Goal: Transaction & Acquisition: Purchase product/service

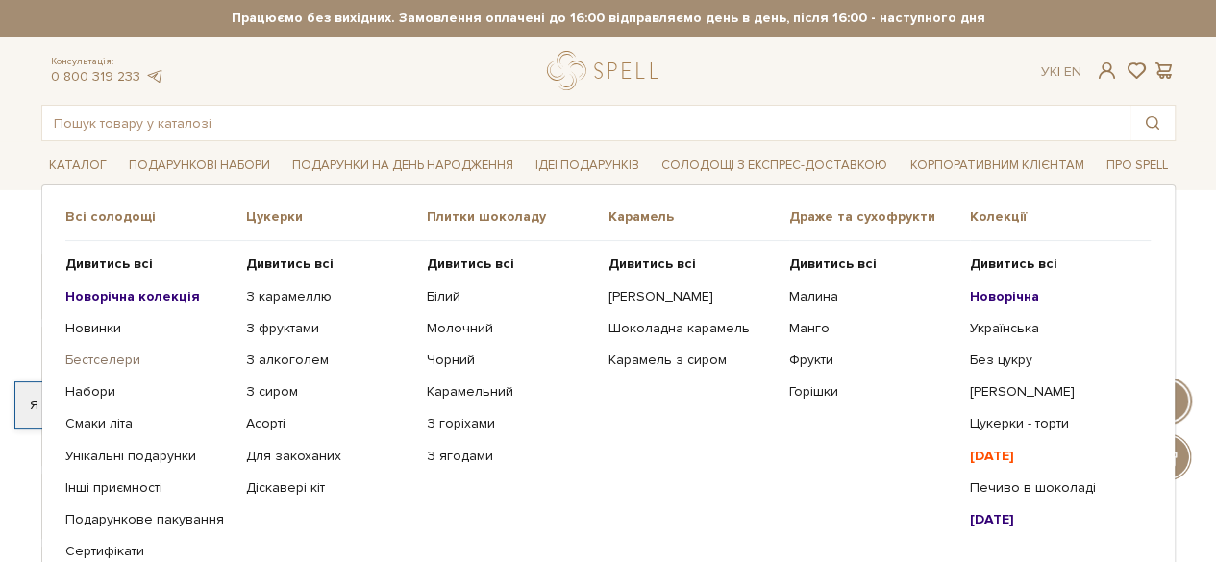
click at [104, 355] on link "Бестселери" at bounding box center [148, 360] width 166 height 17
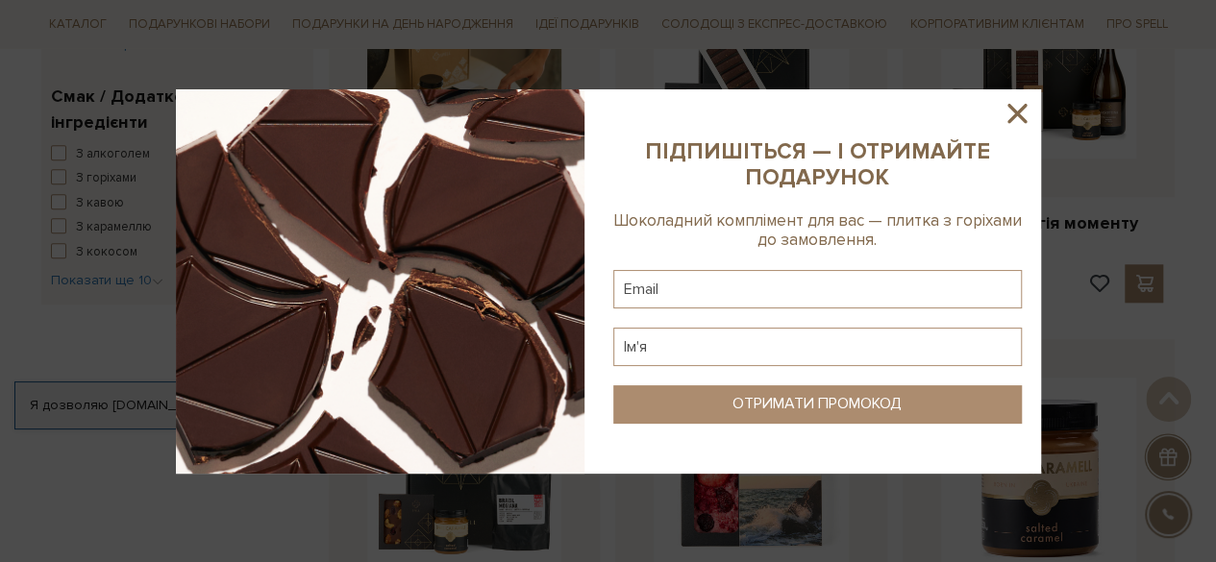
scroll to position [481, 0]
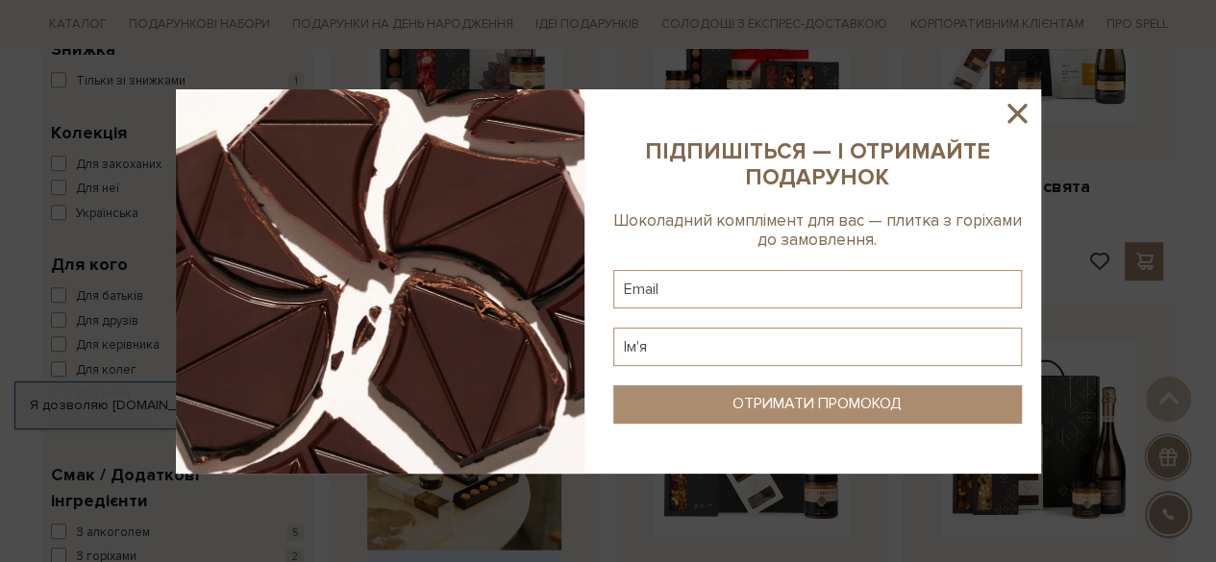
click at [1021, 116] on icon at bounding box center [1016, 113] width 19 height 19
